Goal: Task Accomplishment & Management: Use online tool/utility

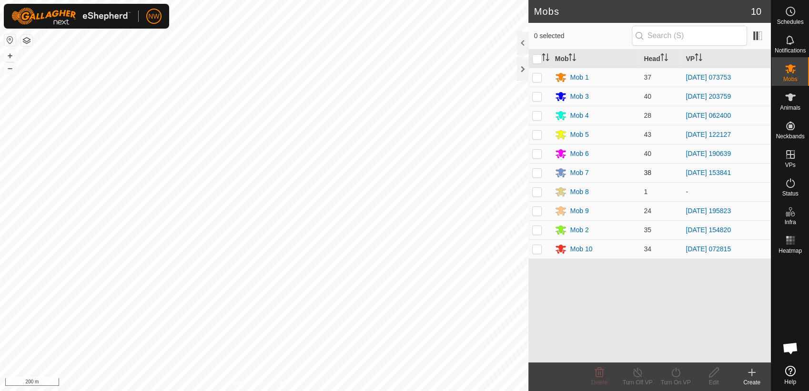
click at [534, 172] on p-checkbox at bounding box center [537, 173] width 10 height 8
checkbox input "true"
click at [675, 373] on icon at bounding box center [676, 371] width 12 height 11
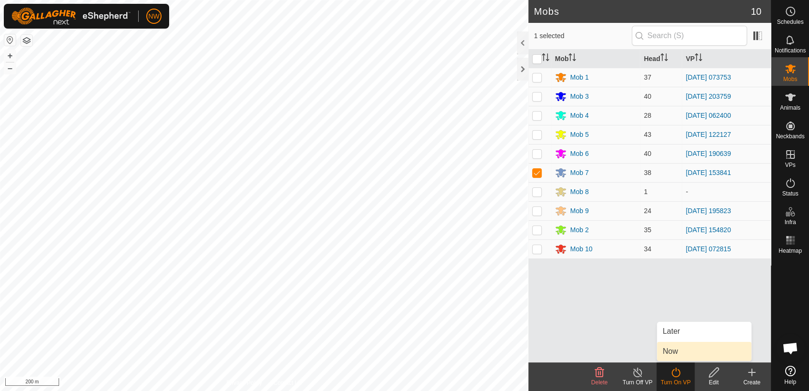
click at [673, 352] on link "Now" at bounding box center [704, 351] width 94 height 19
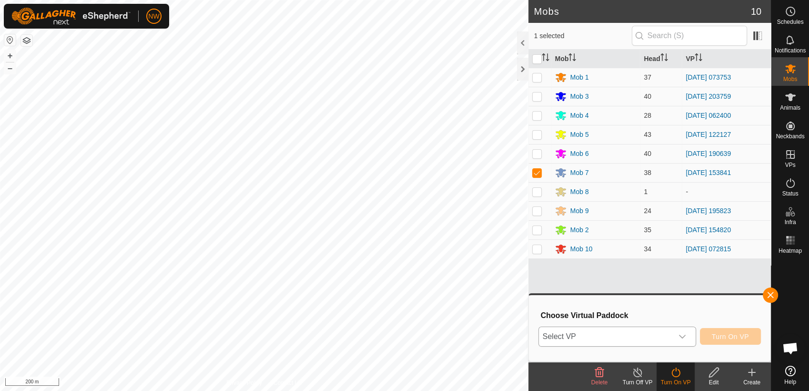
click at [684, 335] on icon "dropdown trigger" at bounding box center [682, 336] width 8 height 8
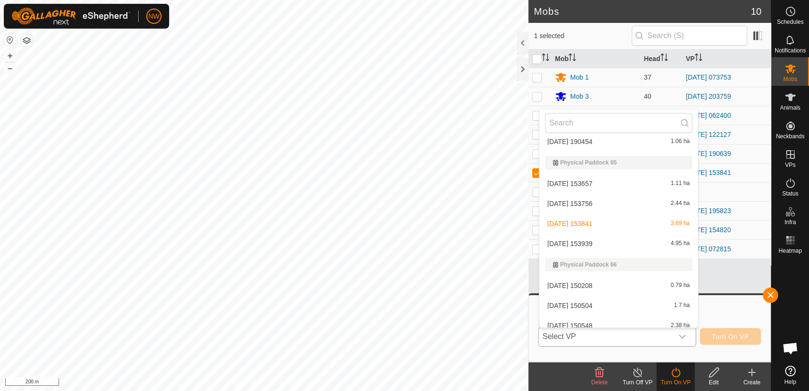
scroll to position [8399, 0]
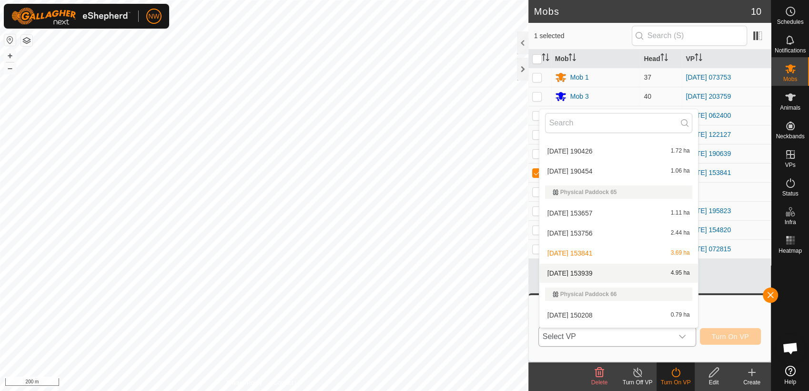
click at [584, 269] on li "[DATE] 153939 4.95 ha" at bounding box center [618, 272] width 159 height 19
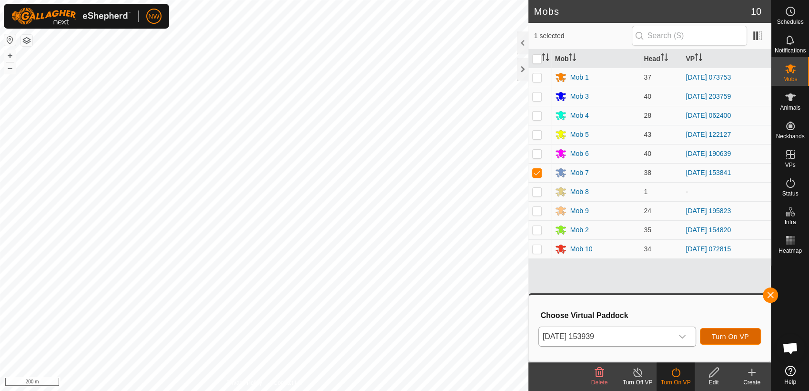
click at [730, 335] on span "Turn On VP" at bounding box center [730, 336] width 37 height 8
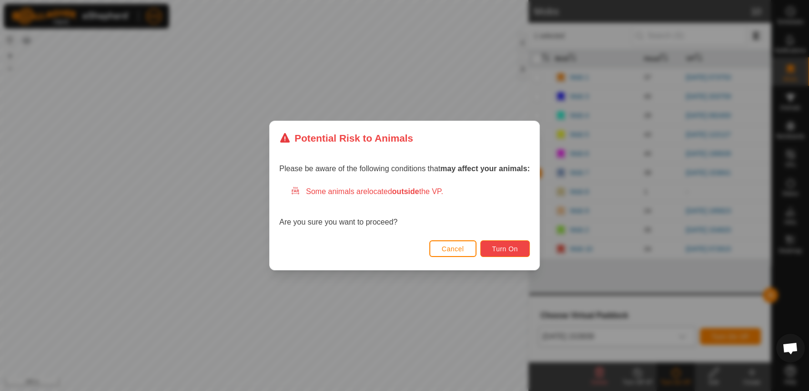
click at [493, 251] on span "Turn On" at bounding box center [505, 249] width 26 height 8
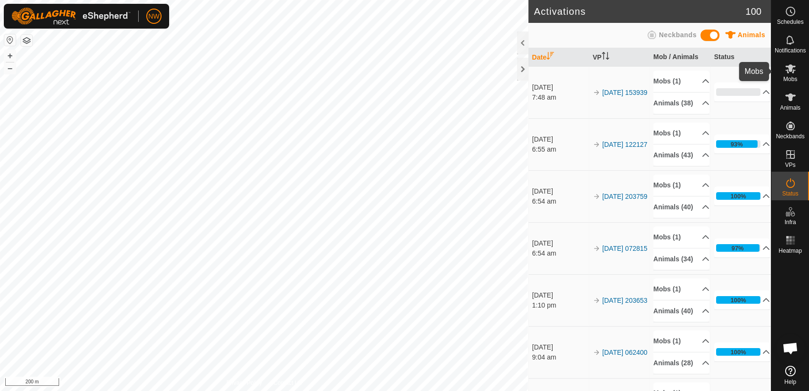
click at [793, 70] on icon at bounding box center [790, 68] width 10 height 9
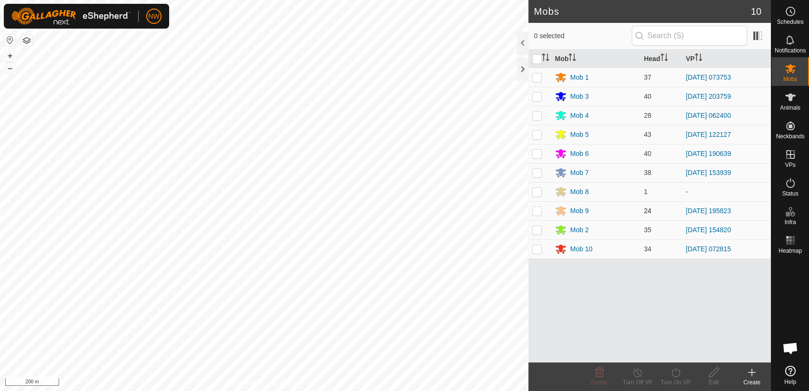
click at [539, 208] on p-checkbox at bounding box center [537, 211] width 10 height 8
checkbox input "true"
click at [674, 370] on icon at bounding box center [676, 371] width 12 height 11
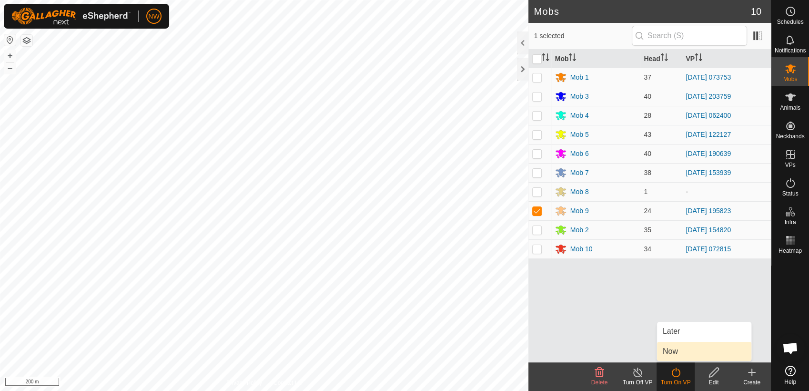
click at [672, 351] on link "Now" at bounding box center [704, 351] width 94 height 19
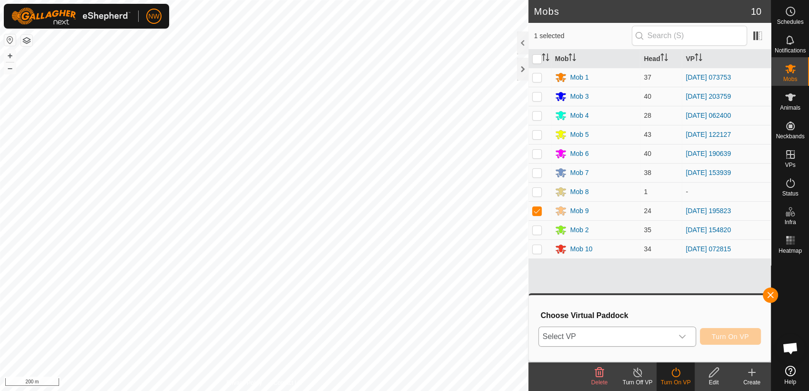
click at [685, 334] on icon "dropdown trigger" at bounding box center [682, 336] width 8 height 8
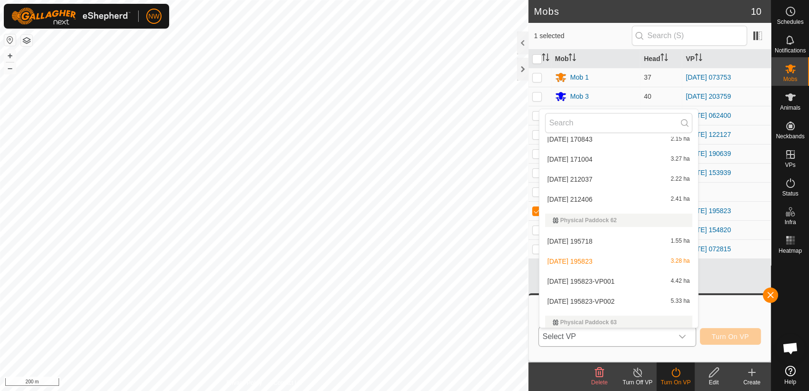
scroll to position [7874, 0]
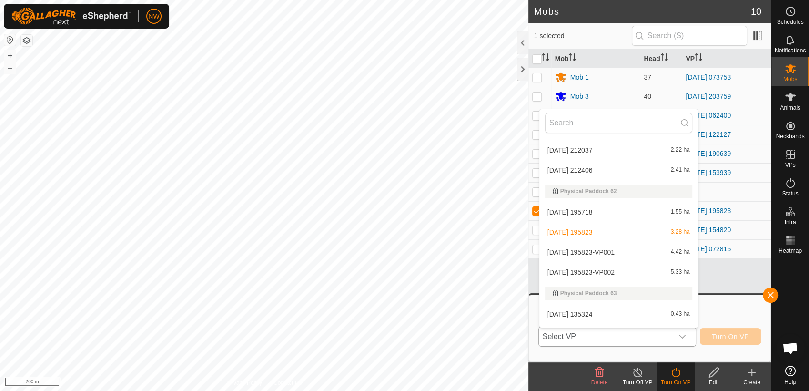
click at [585, 248] on li "[DATE] 195823-VP001 4.42 ha" at bounding box center [618, 251] width 159 height 19
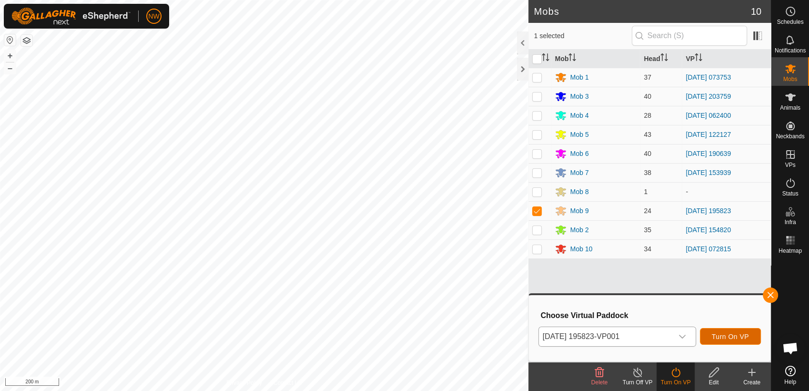
click at [726, 336] on span "Turn On VP" at bounding box center [730, 336] width 37 height 8
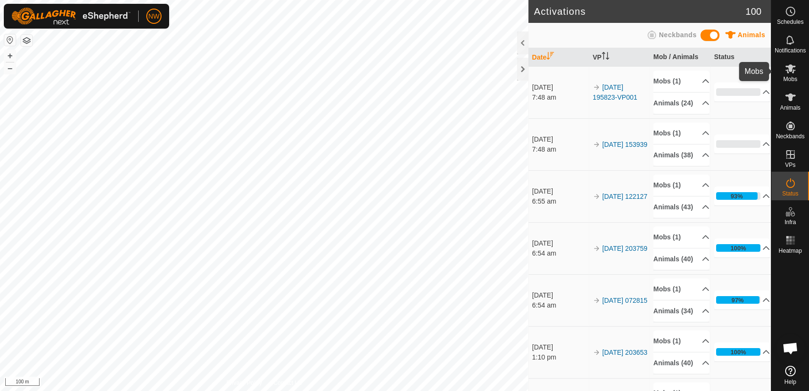
click at [791, 70] on icon at bounding box center [790, 68] width 10 height 9
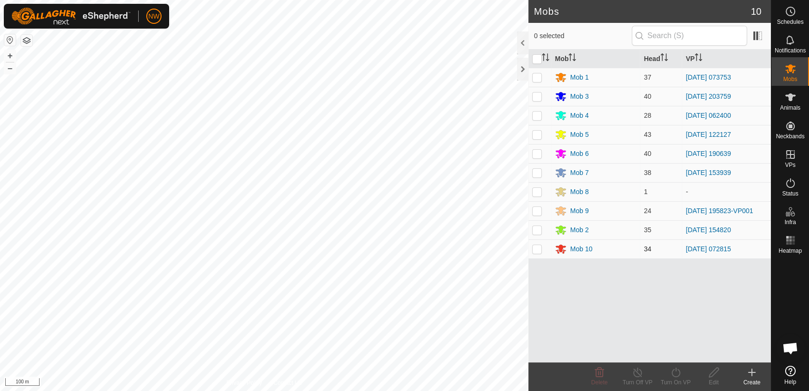
click at [536, 250] on p-checkbox at bounding box center [537, 249] width 10 height 8
checkbox input "true"
click at [674, 371] on icon at bounding box center [676, 371] width 12 height 11
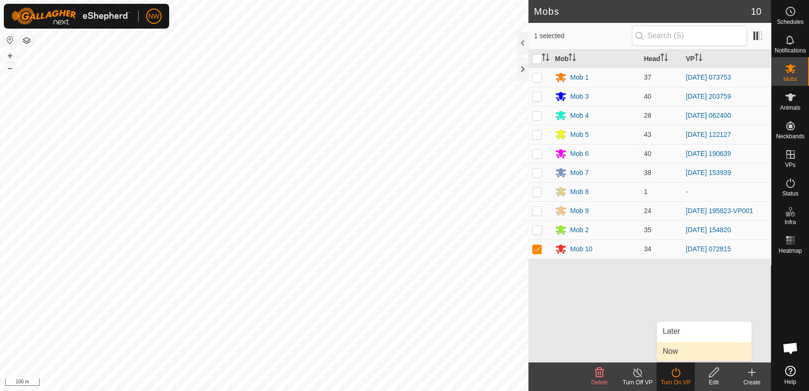
click at [671, 349] on link "Now" at bounding box center [704, 351] width 94 height 19
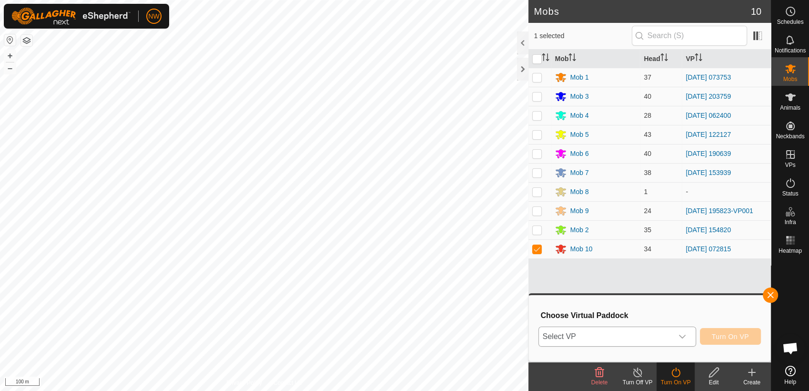
click at [686, 333] on icon "dropdown trigger" at bounding box center [682, 336] width 8 height 8
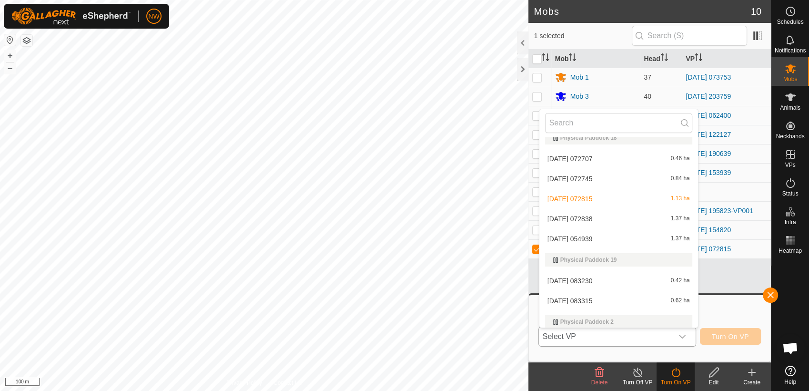
scroll to position [4111, 0]
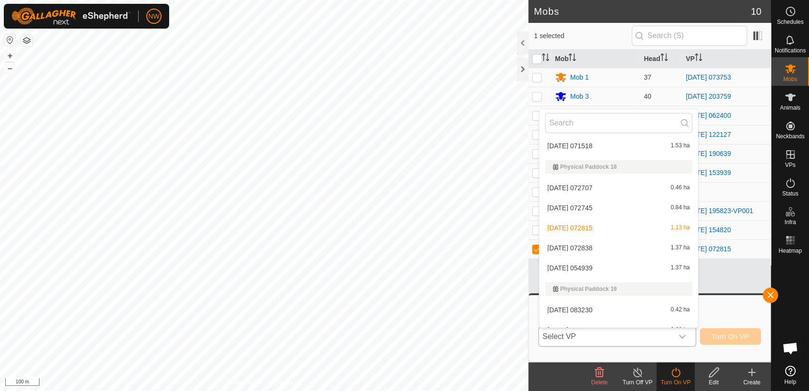
click at [579, 245] on li "[DATE] 072838 1.37 ha" at bounding box center [618, 247] width 159 height 19
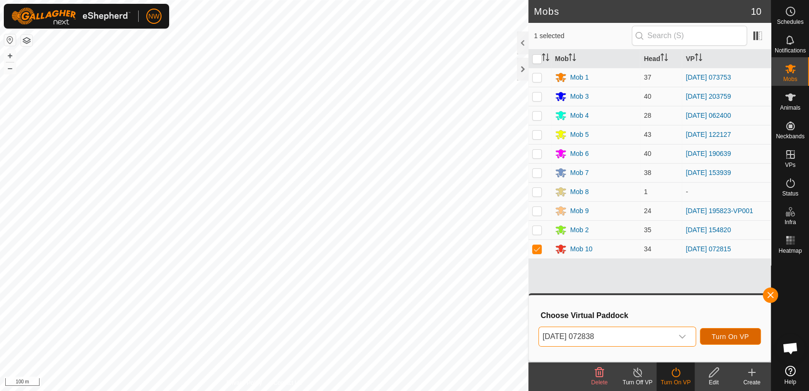
click at [724, 333] on span "Turn On VP" at bounding box center [730, 336] width 37 height 8
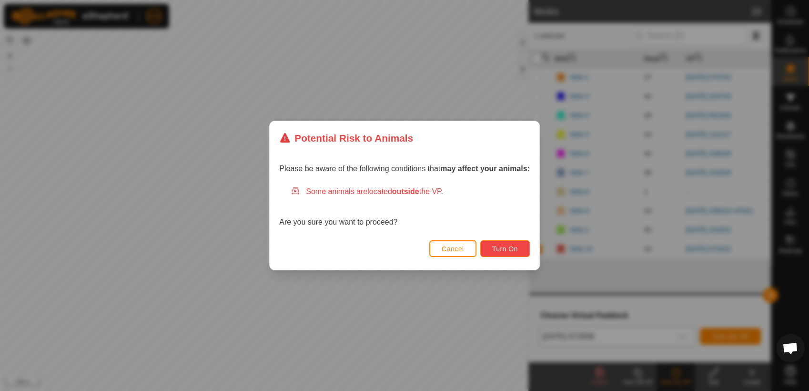
click at [511, 247] on span "Turn On" at bounding box center [505, 249] width 26 height 8
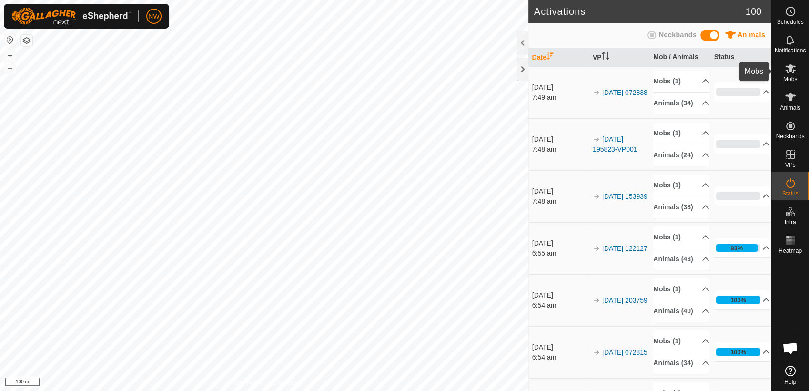
click at [793, 68] on icon at bounding box center [789, 68] width 11 height 11
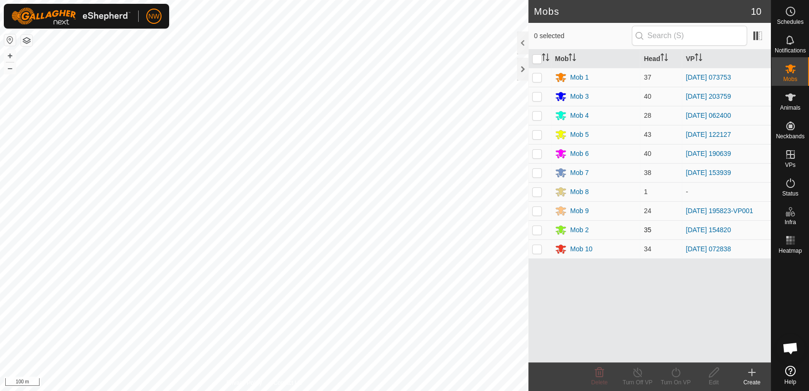
click at [537, 231] on p-checkbox at bounding box center [537, 230] width 10 height 8
checkbox input "true"
click at [674, 372] on icon at bounding box center [676, 371] width 12 height 11
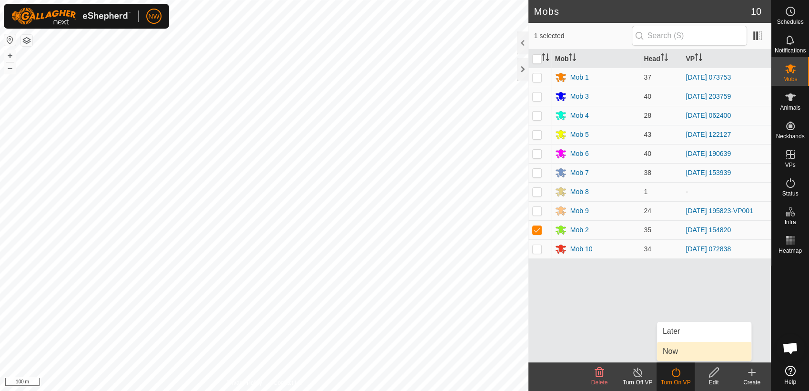
click at [682, 350] on link "Now" at bounding box center [704, 351] width 94 height 19
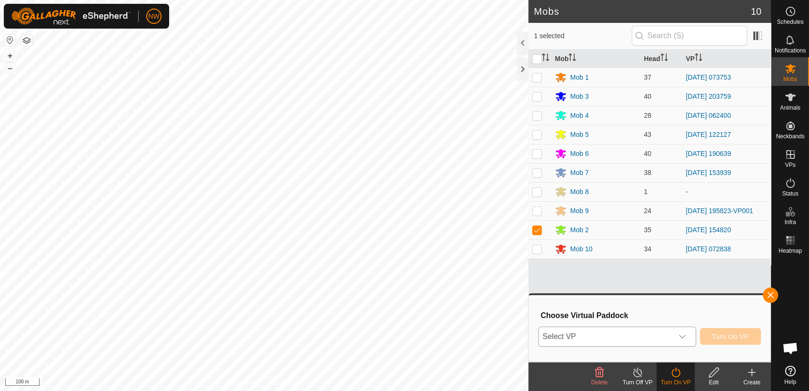
click at [684, 334] on icon "dropdown trigger" at bounding box center [682, 336] width 8 height 8
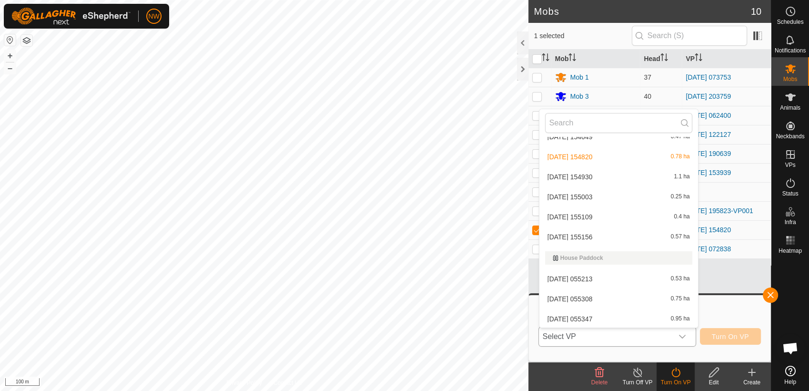
scroll to position [1544, 0]
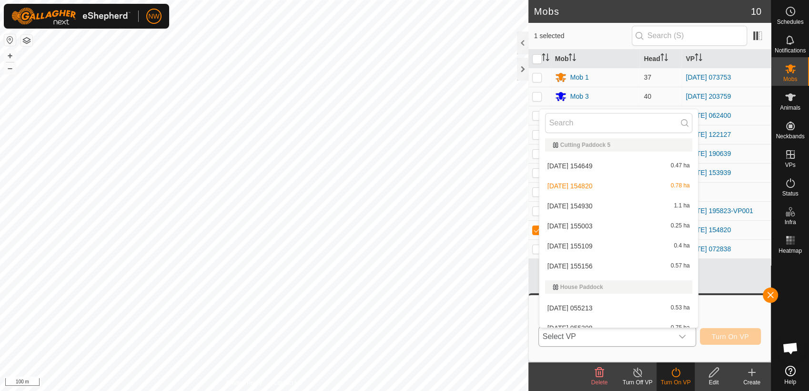
click at [597, 202] on li "[DATE] 154930 1.1 ha" at bounding box center [618, 205] width 159 height 19
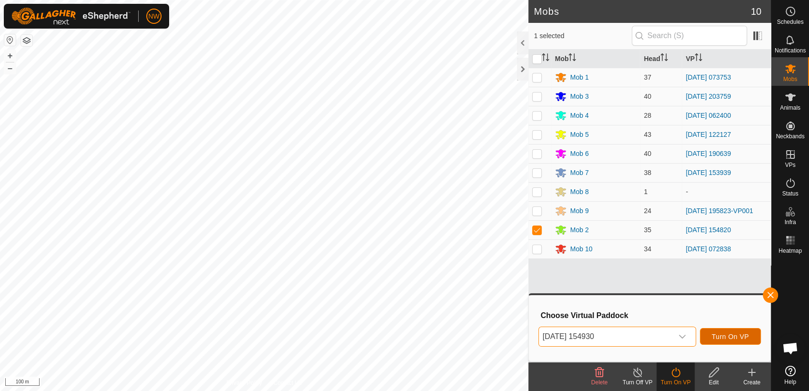
click at [726, 332] on span "Turn On VP" at bounding box center [730, 336] width 37 height 8
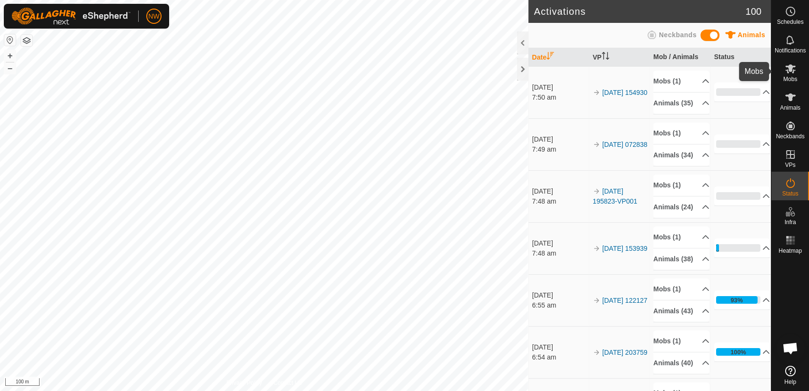
click at [794, 70] on icon at bounding box center [790, 68] width 10 height 9
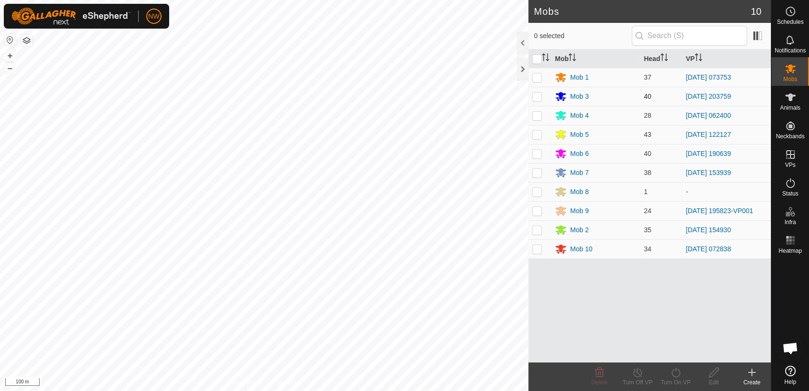
click at [540, 98] on p-checkbox at bounding box center [537, 96] width 10 height 8
checkbox input "true"
click at [636, 376] on icon at bounding box center [637, 372] width 9 height 10
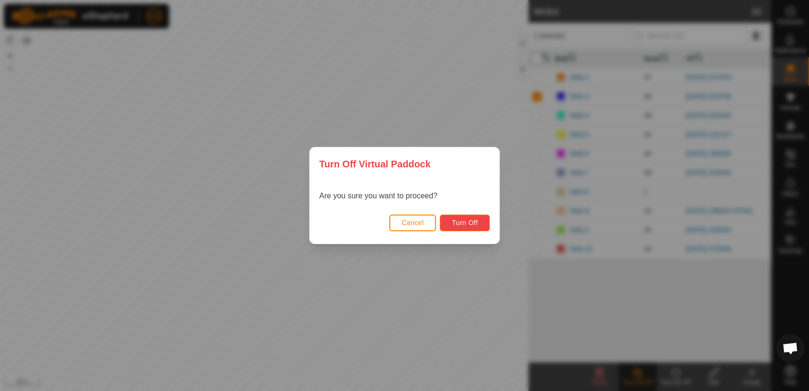
click at [476, 219] on span "Turn Off" at bounding box center [465, 223] width 26 height 8
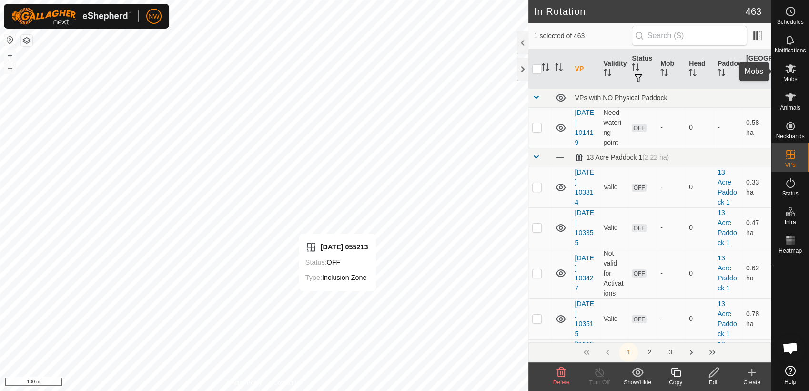
click at [792, 69] on icon at bounding box center [789, 68] width 11 height 11
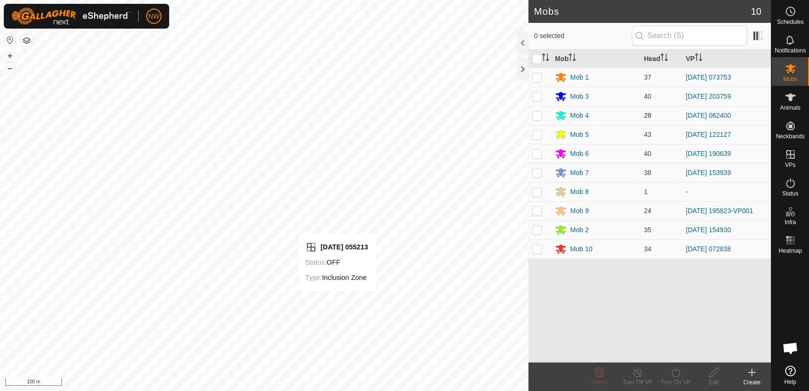
drag, startPoint x: 534, startPoint y: 97, endPoint x: 544, endPoint y: 114, distance: 19.9
click at [534, 98] on p-checkbox at bounding box center [537, 96] width 10 height 8
checkbox input "true"
click at [677, 373] on icon at bounding box center [676, 371] width 12 height 11
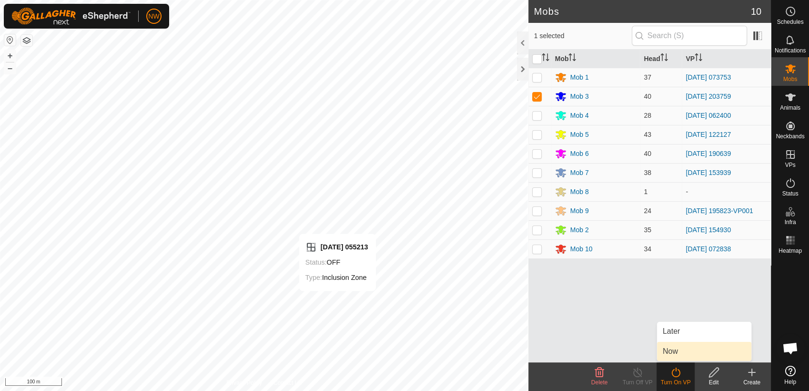
click at [678, 347] on link "Now" at bounding box center [704, 351] width 94 height 19
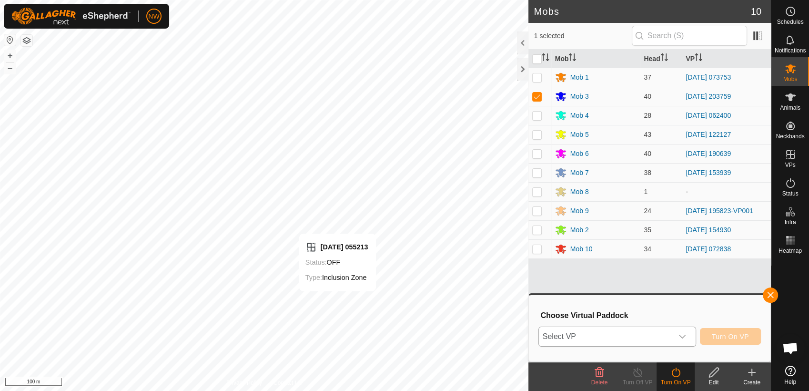
click at [684, 334] on icon "dropdown trigger" at bounding box center [682, 336] width 8 height 8
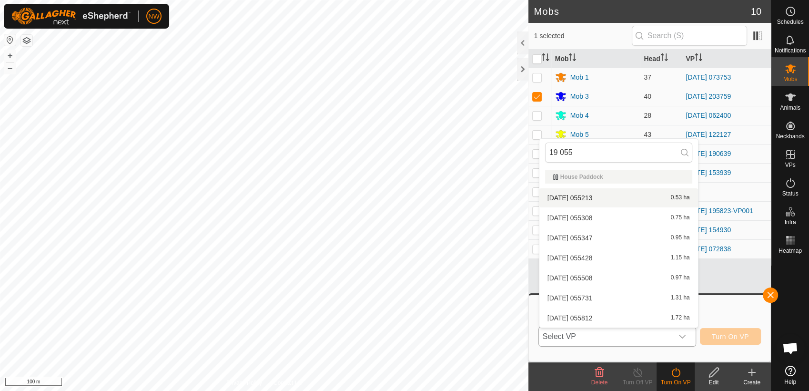
type input "19 055"
click at [584, 195] on li "[DATE] 055213 0.53 ha" at bounding box center [618, 197] width 159 height 19
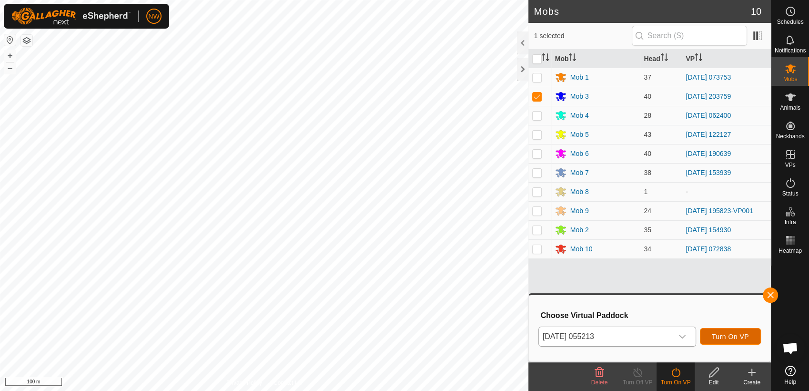
click at [736, 333] on span "Turn On VP" at bounding box center [730, 336] width 37 height 8
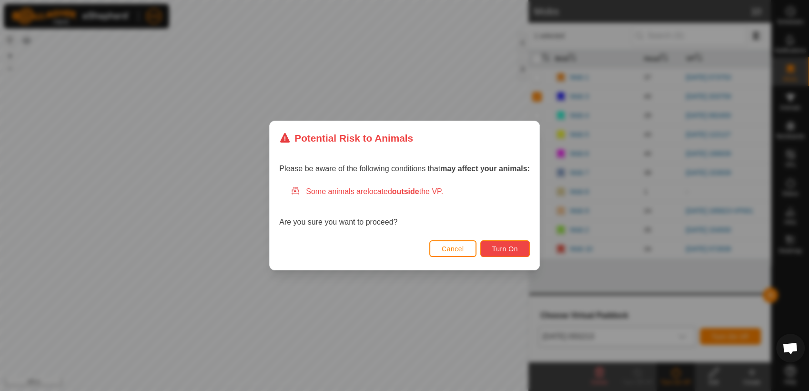
click at [508, 242] on button "Turn On" at bounding box center [505, 248] width 50 height 17
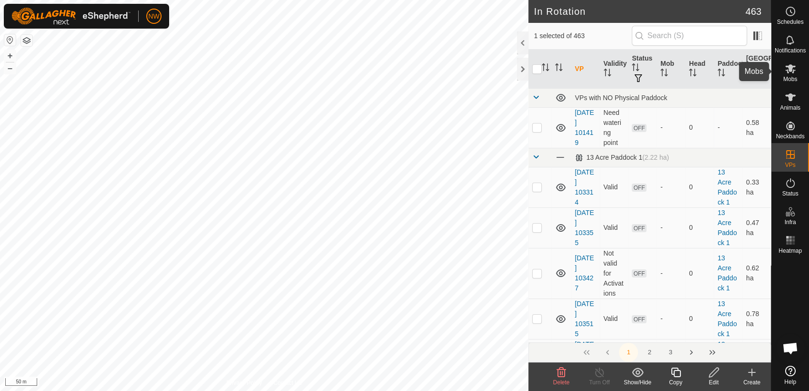
click at [794, 72] on icon at bounding box center [789, 68] width 11 height 11
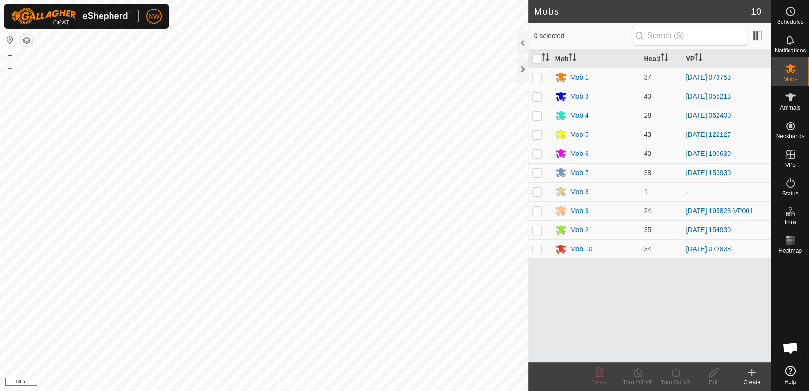
click at [537, 133] on p-checkbox at bounding box center [537, 135] width 10 height 8
checkbox input "true"
click at [635, 375] on icon at bounding box center [638, 371] width 12 height 11
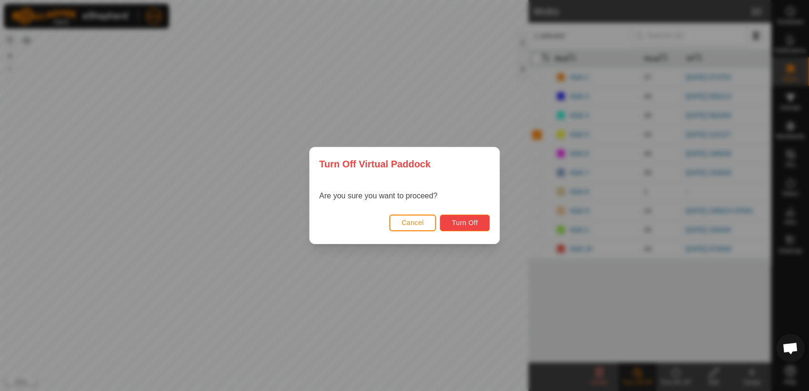
click at [473, 222] on span "Turn Off" at bounding box center [465, 223] width 26 height 8
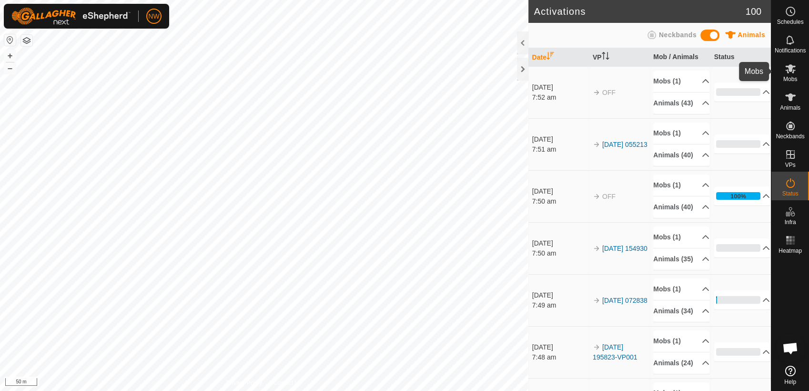
click at [792, 72] on icon at bounding box center [790, 68] width 10 height 9
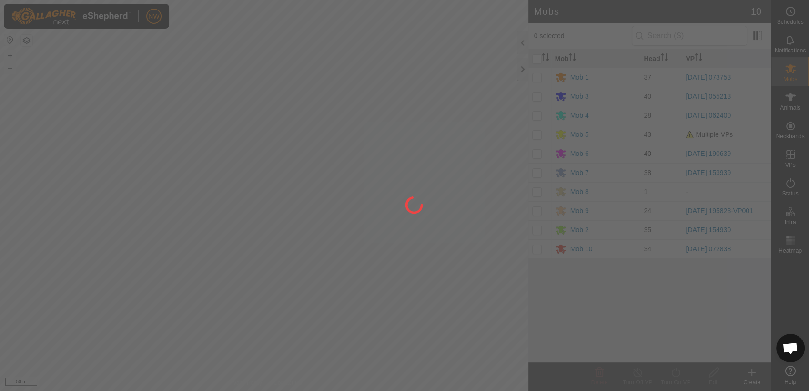
click at [537, 134] on div at bounding box center [404, 195] width 809 height 391
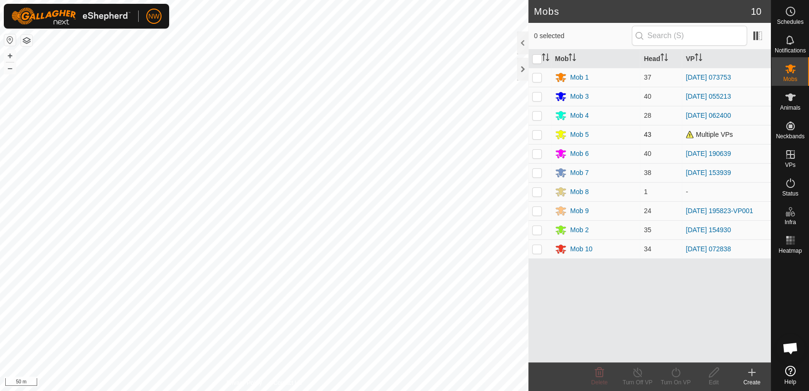
click at [537, 134] on p-checkbox at bounding box center [537, 135] width 10 height 8
checkbox input "true"
click at [672, 372] on icon at bounding box center [676, 371] width 12 height 11
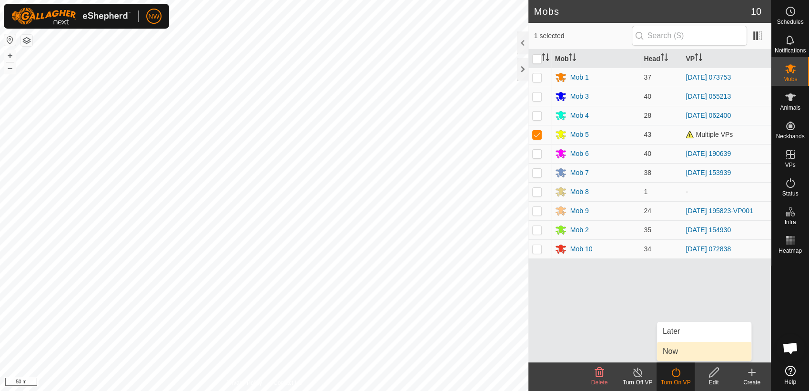
click at [673, 350] on link "Now" at bounding box center [704, 351] width 94 height 19
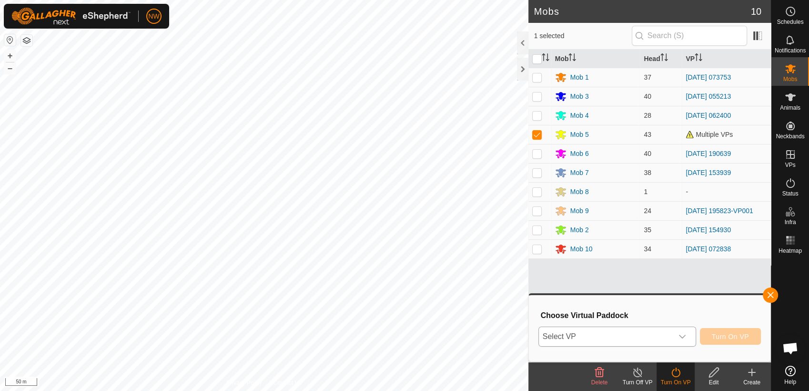
click at [685, 332] on icon "dropdown trigger" at bounding box center [682, 336] width 8 height 8
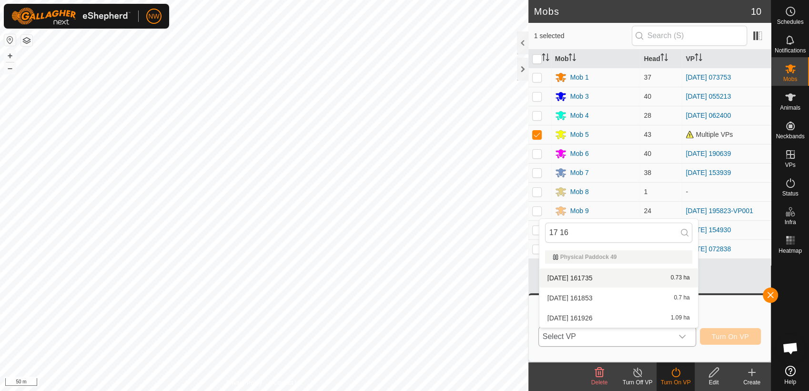
type input "17 16"
click at [583, 274] on li "[DATE] 161735 0.73 ha" at bounding box center [618, 277] width 159 height 19
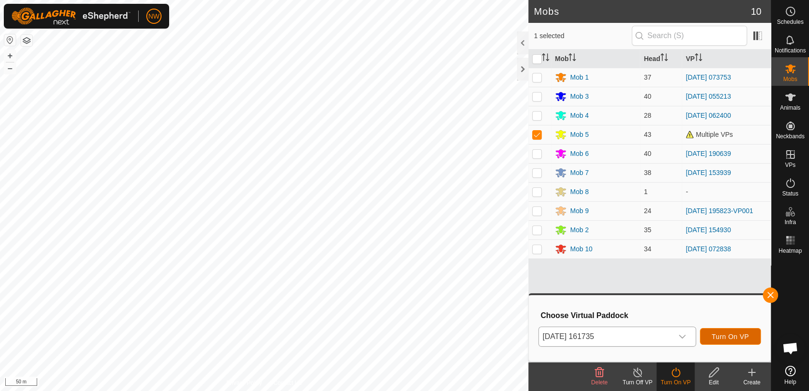
click at [741, 335] on span "Turn On VP" at bounding box center [730, 336] width 37 height 8
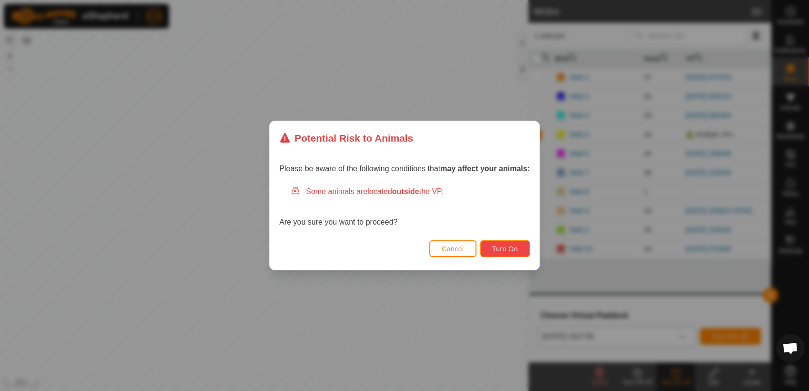
click at [507, 245] on span "Turn On" at bounding box center [505, 249] width 26 height 8
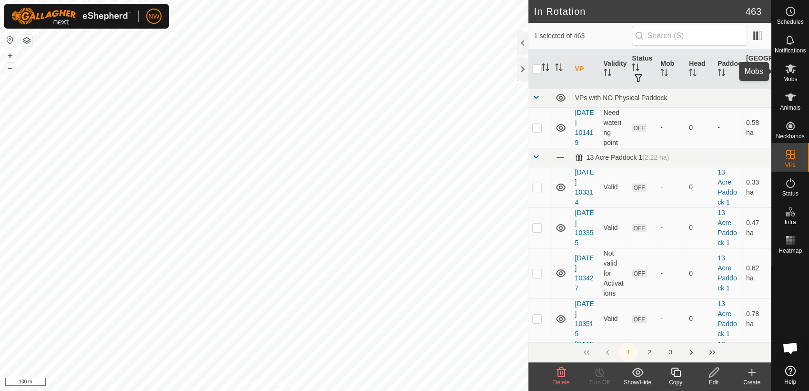
click at [792, 70] on icon at bounding box center [789, 68] width 11 height 11
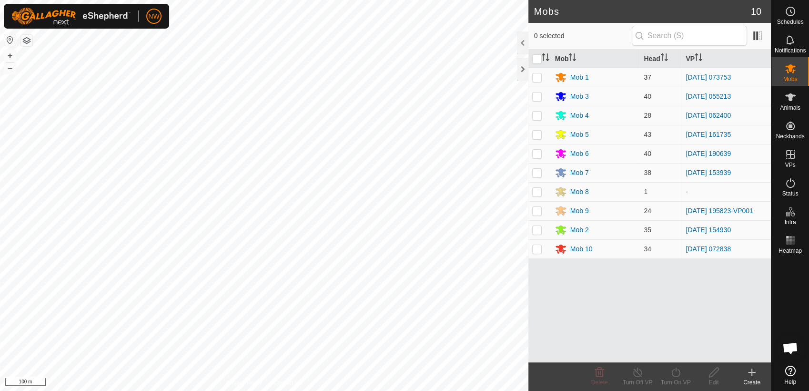
click at [539, 74] on p-checkbox at bounding box center [537, 77] width 10 height 8
checkbox input "true"
click at [634, 372] on icon at bounding box center [638, 371] width 12 height 11
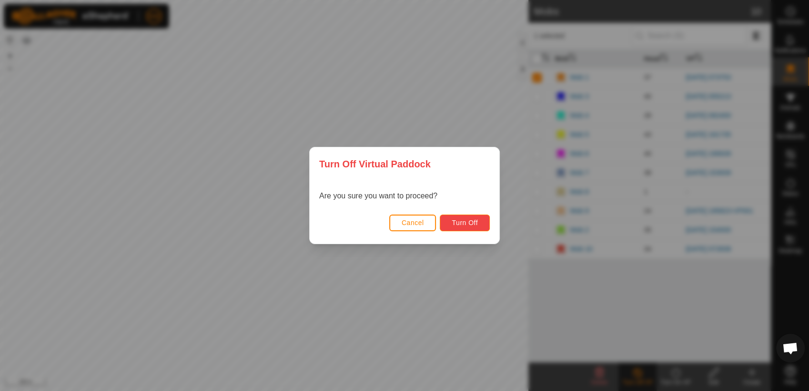
click at [467, 220] on span "Turn Off" at bounding box center [465, 223] width 26 height 8
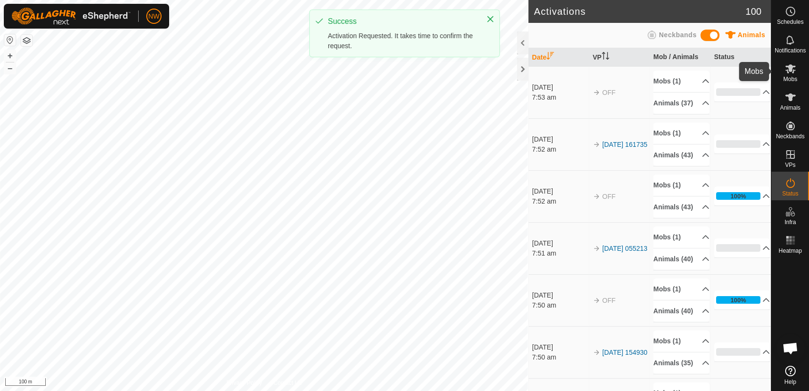
click at [793, 71] on icon at bounding box center [790, 68] width 10 height 9
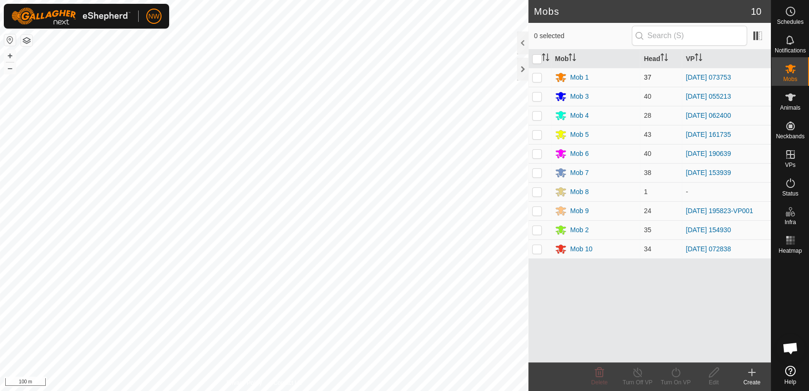
click at [536, 79] on p-checkbox at bounding box center [537, 77] width 10 height 8
checkbox input "true"
click at [678, 372] on icon at bounding box center [676, 371] width 12 height 11
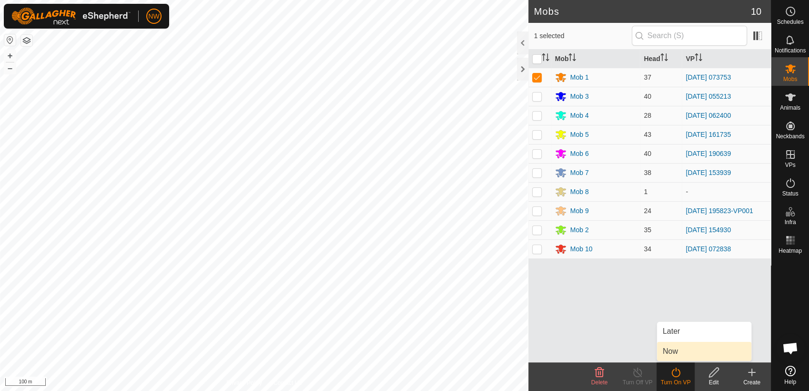
click at [674, 350] on link "Now" at bounding box center [704, 351] width 94 height 19
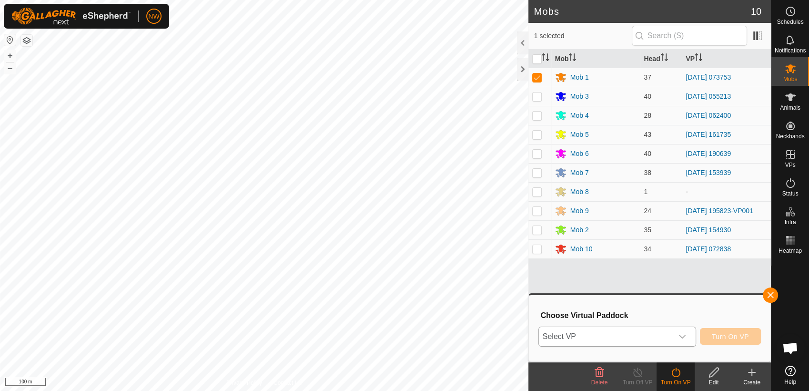
click at [684, 335] on icon "dropdown trigger" at bounding box center [682, 336] width 8 height 8
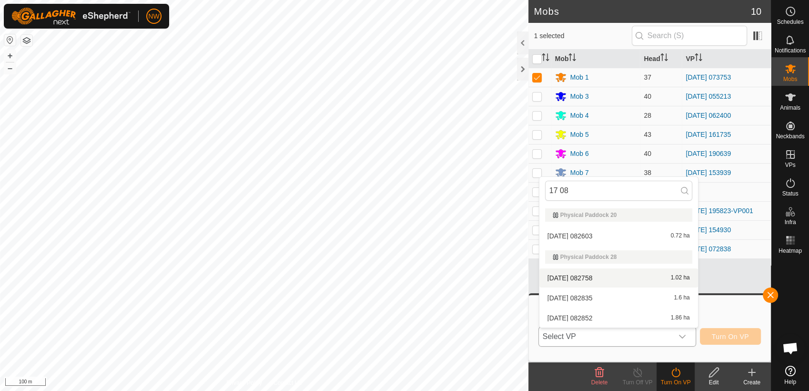
type input "17 08"
click at [587, 276] on li "2025-02-17 082758 1.02 ha" at bounding box center [618, 277] width 159 height 19
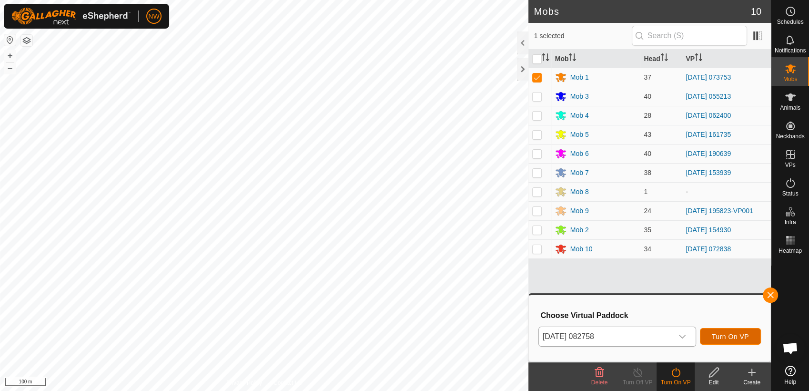
click at [739, 332] on span "Turn On VP" at bounding box center [730, 336] width 37 height 8
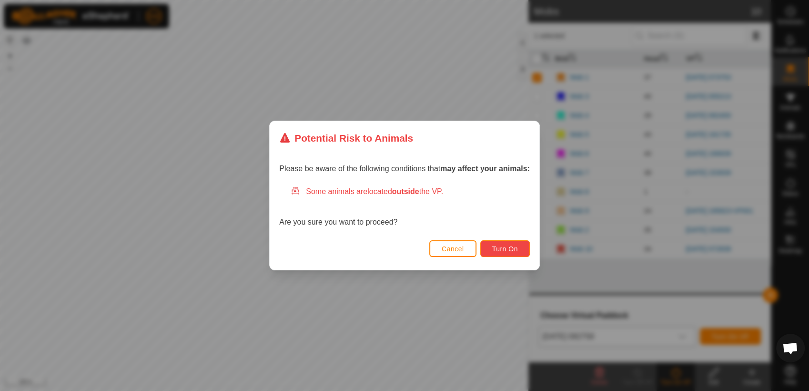
click at [511, 247] on span "Turn On" at bounding box center [505, 249] width 26 height 8
